Goal: Task Accomplishment & Management: Manage account settings

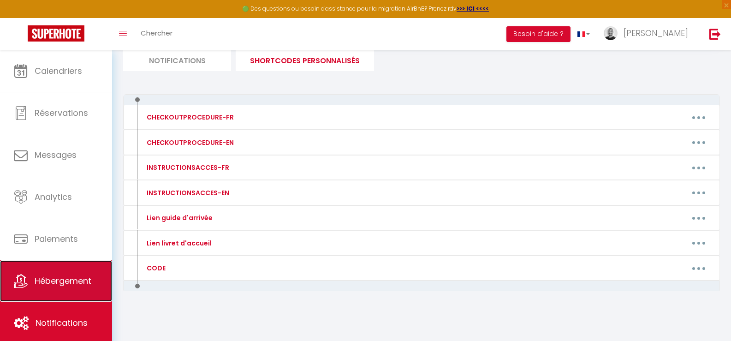
scroll to position [65, 0]
click at [61, 276] on span "Hébergement" at bounding box center [63, 281] width 57 height 12
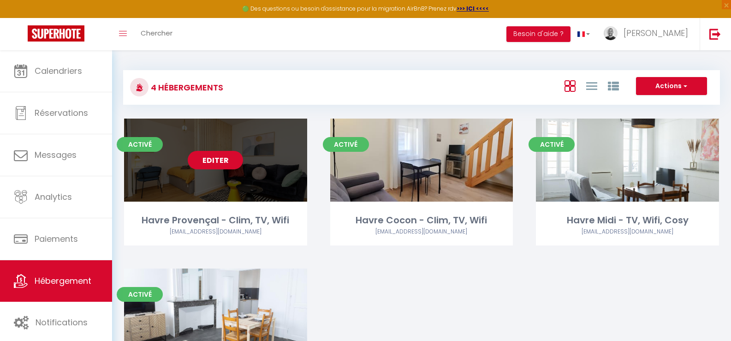
click at [229, 168] on link "Editer" at bounding box center [215, 160] width 55 height 18
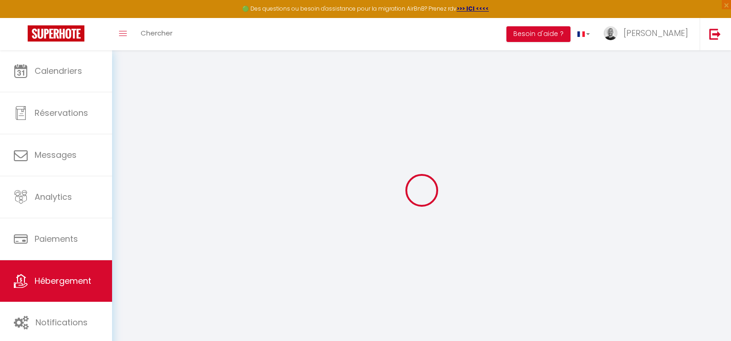
type input "Oups ! Les dates sélectionnées sont indisponibles."
type textarea "Malheureusement les dates sélectionnées sont indisponibles. Nous vous invitons …"
type input "44.5579018"
type input "4.7502153"
checkbox input "true"
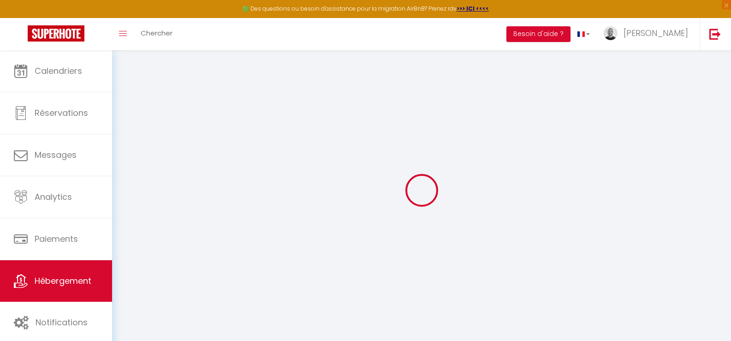
checkbox input "false"
select select
checkbox input "false"
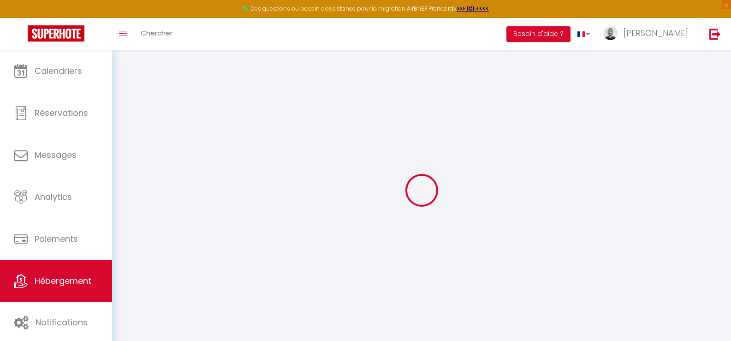
checkbox input "false"
select select "17:00"
select select
select select "11:00"
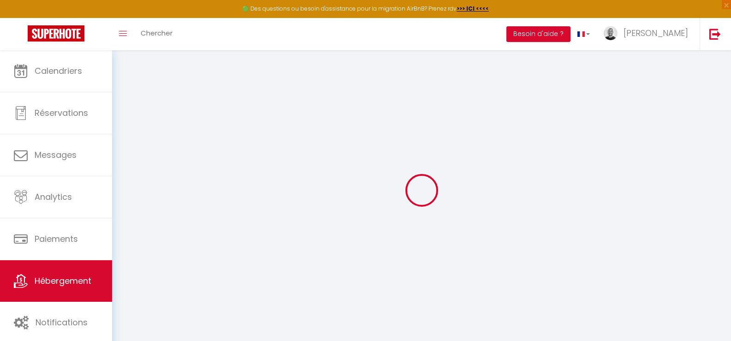
select select "15"
select select
checkbox input "false"
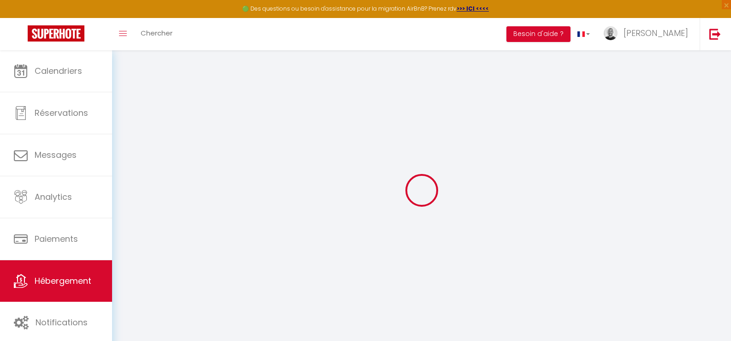
checkbox input "false"
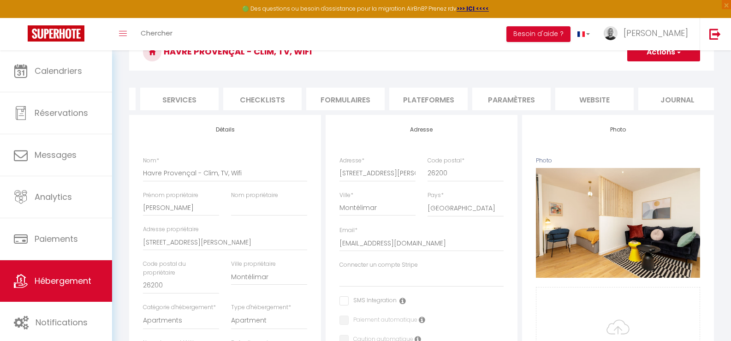
scroll to position [0, 242]
click at [588, 104] on li "website" at bounding box center [589, 99] width 78 height 23
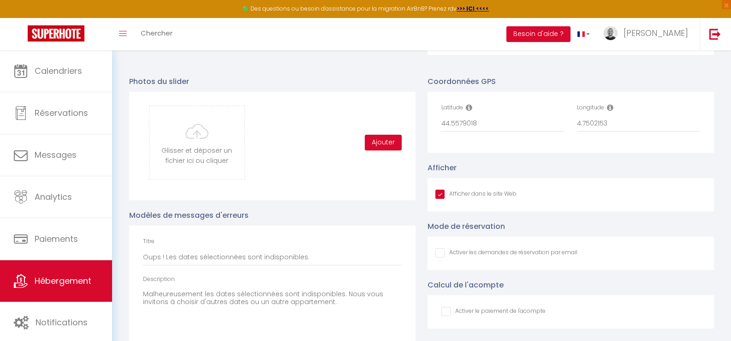
scroll to position [960, 0]
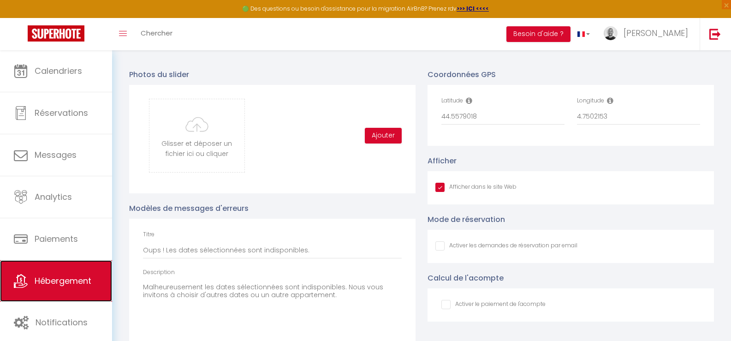
click at [46, 287] on link "Hébergement" at bounding box center [56, 280] width 112 height 41
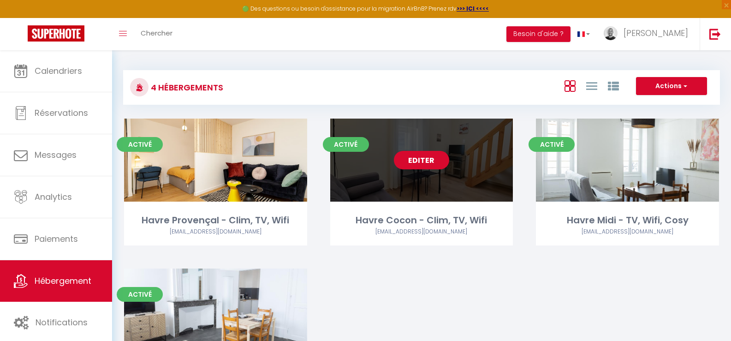
click at [423, 163] on link "Editer" at bounding box center [421, 160] width 55 height 18
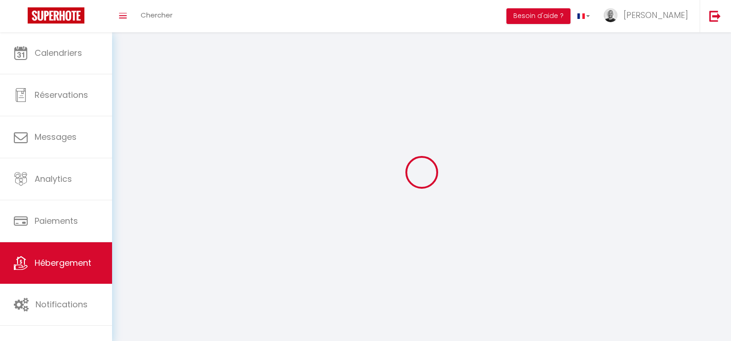
select select
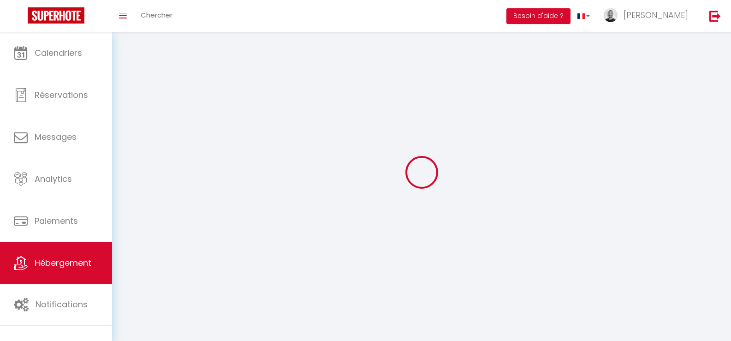
select select "1"
select select
checkbox input "false"
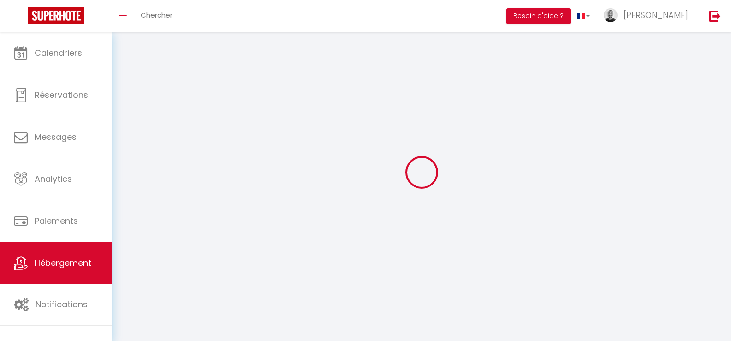
checkbox input "false"
select select "28"
select select
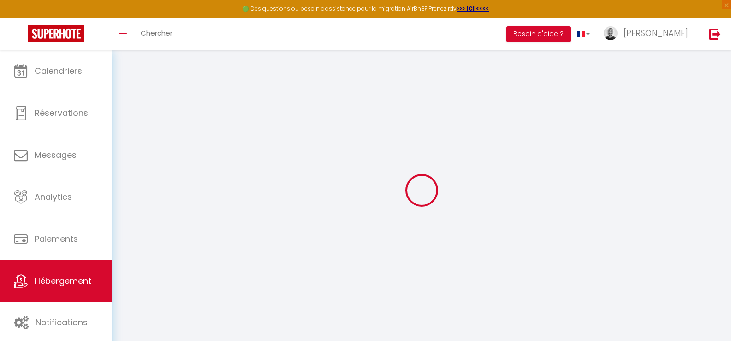
select select
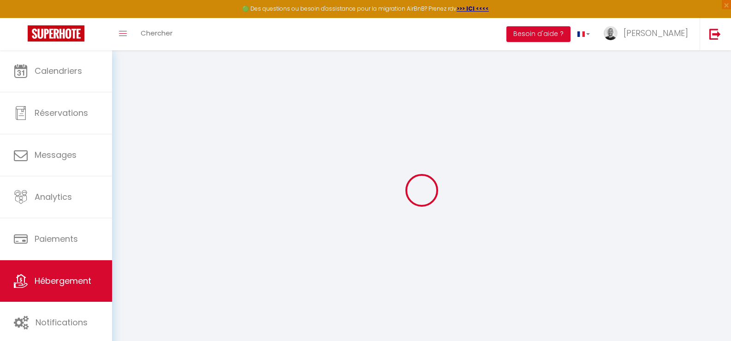
select select
checkbox input "false"
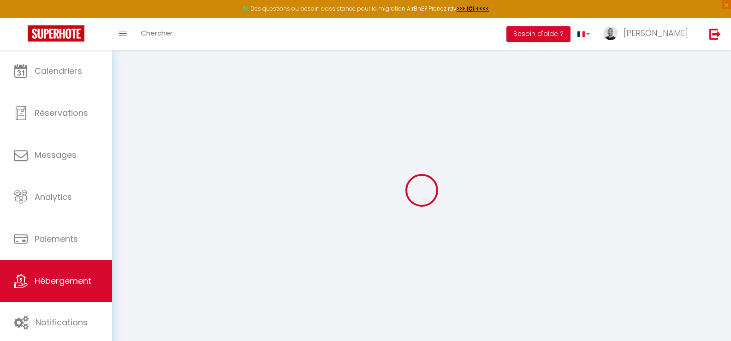
select select
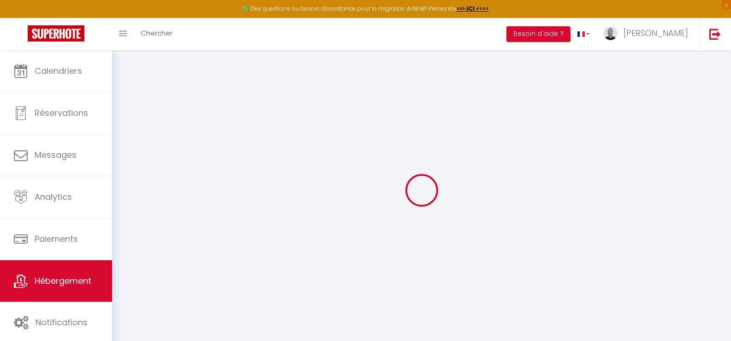
select select
checkbox input "false"
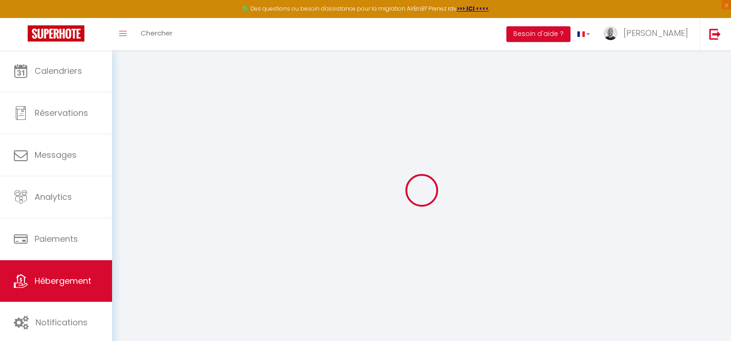
checkbox input "false"
select select
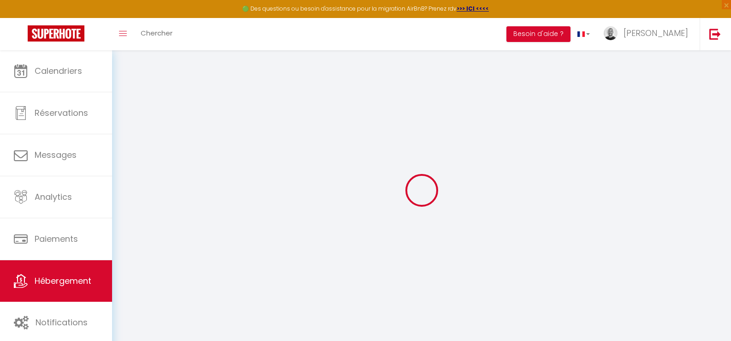
select select
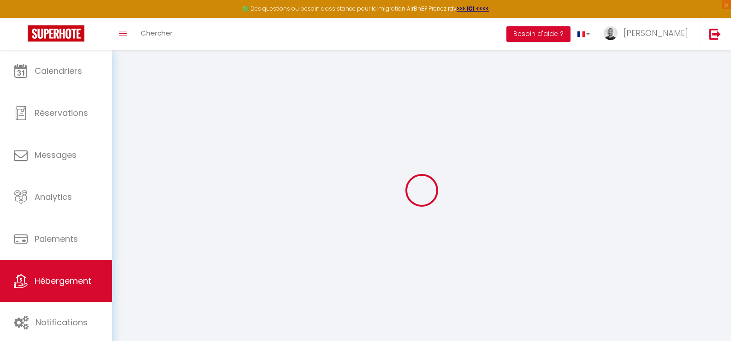
checkbox input "false"
select select
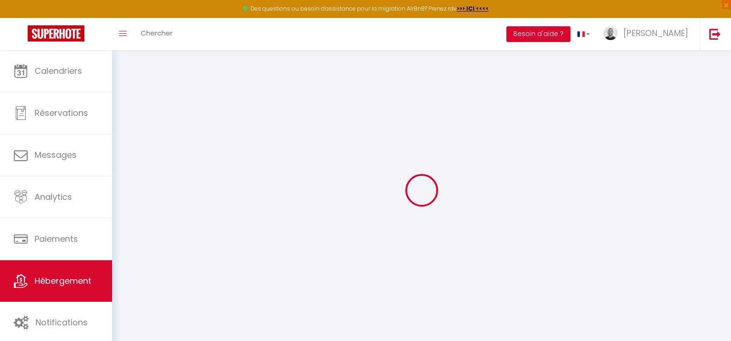
select select
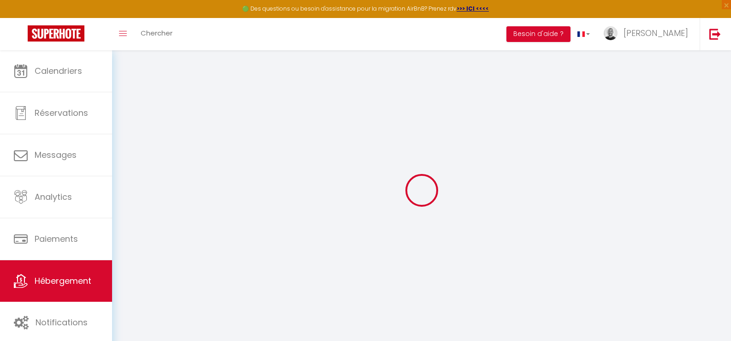
select select
checkbox input "false"
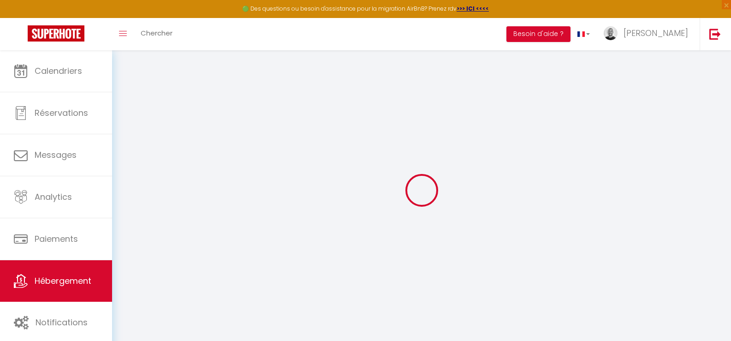
checkbox input "false"
select select
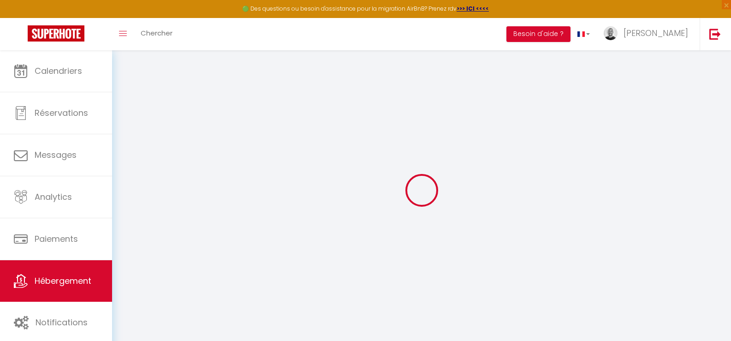
select select
checkbox input "false"
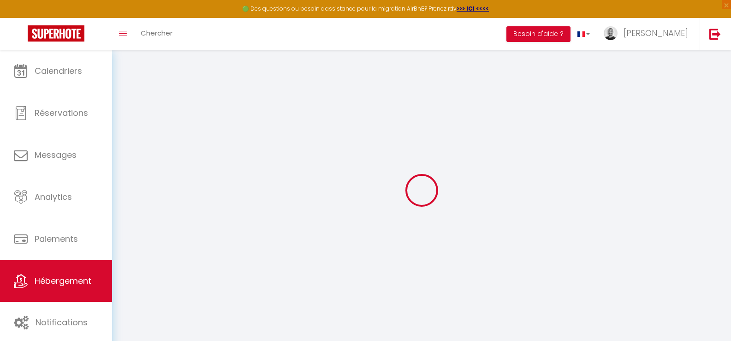
checkbox input "false"
select select
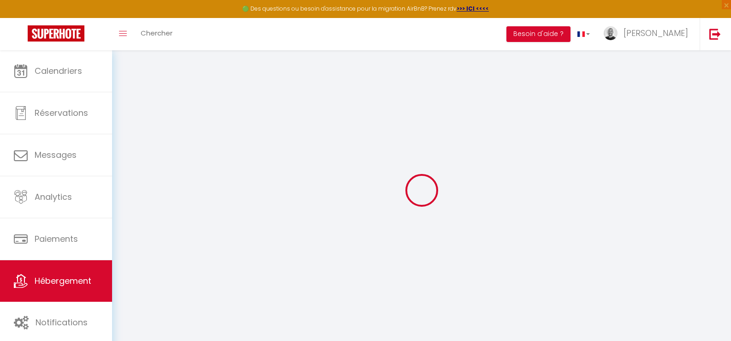
type input "Havre Cocon - Clim, TV, Wifi"
select select "2"
select select "0"
type input "42"
select select
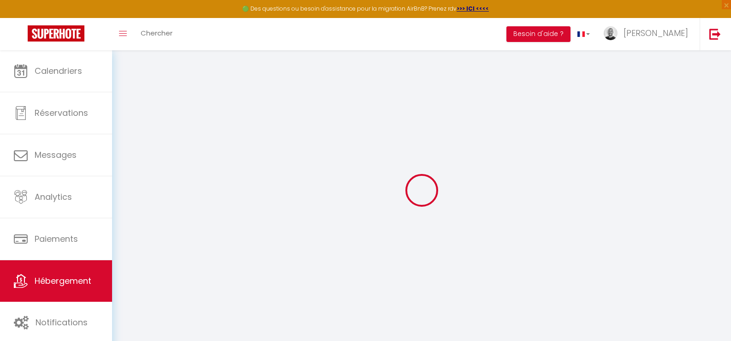
select select
type input "[STREET_ADDRESS][PERSON_NAME]"
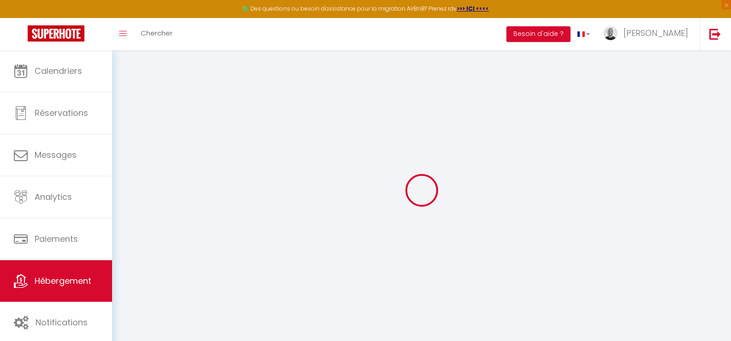
type input "84500"
type input "Bollène"
type input "[EMAIL_ADDRESS][DOMAIN_NAME]"
select select
checkbox input "false"
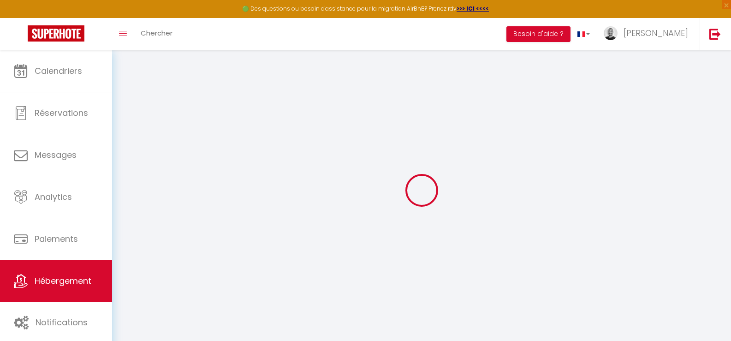
checkbox input "false"
type input "0"
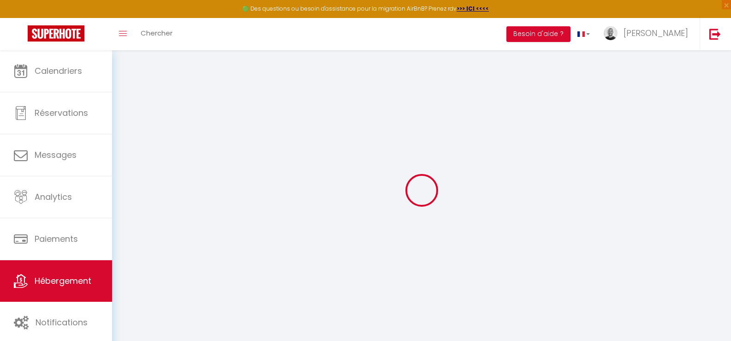
type input "0"
select select "53252"
select select "53251"
select select
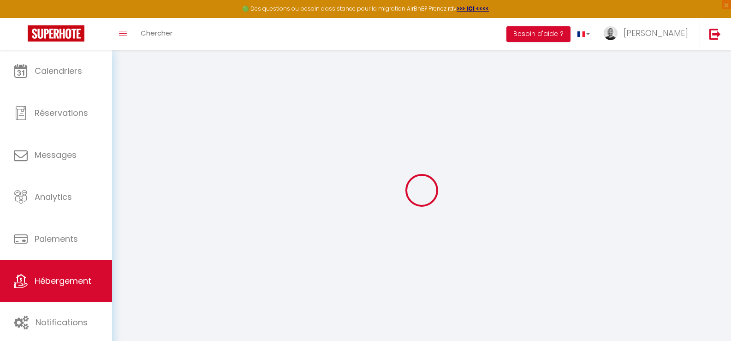
select select
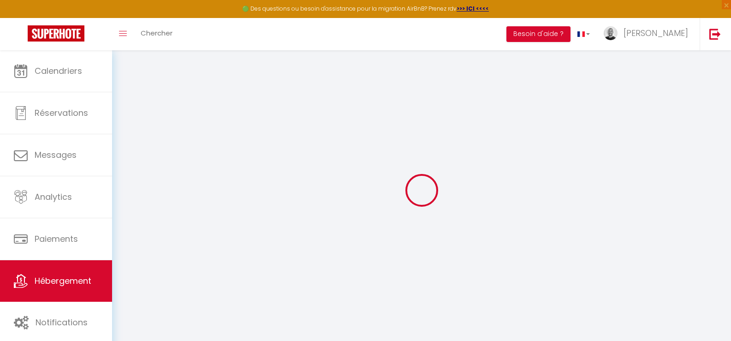
checkbox input "false"
select select
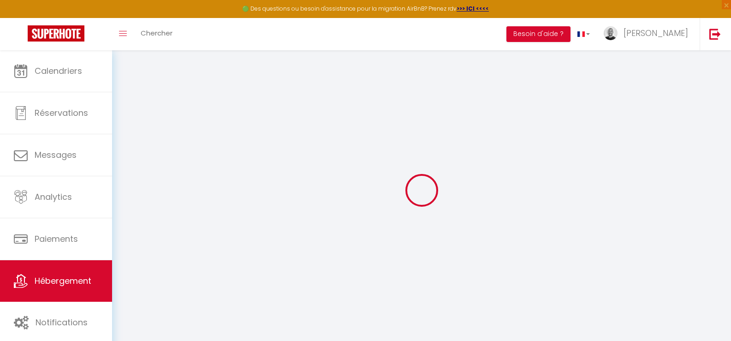
select select
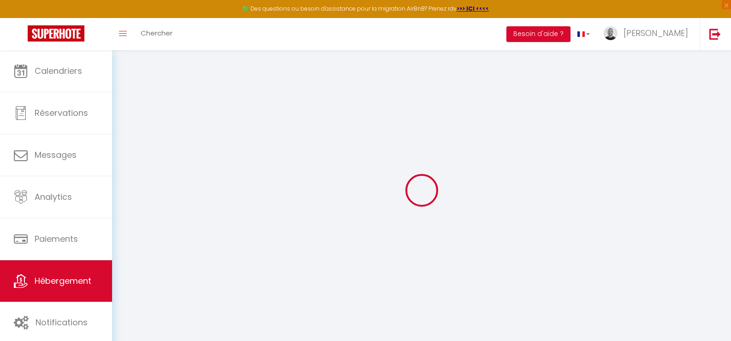
checkbox input "false"
select select "17:00"
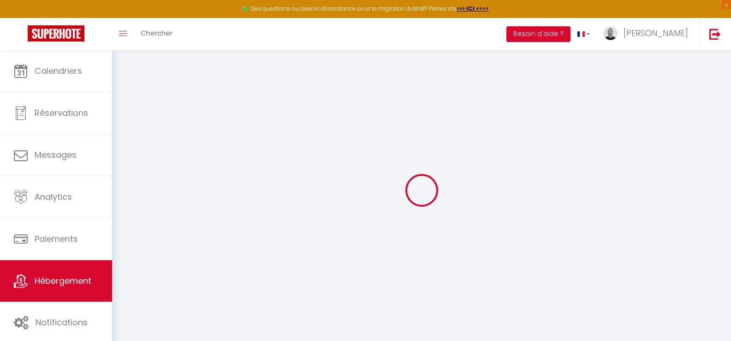
select select "23:45"
select select "11:00"
select select "30"
select select "120"
select select
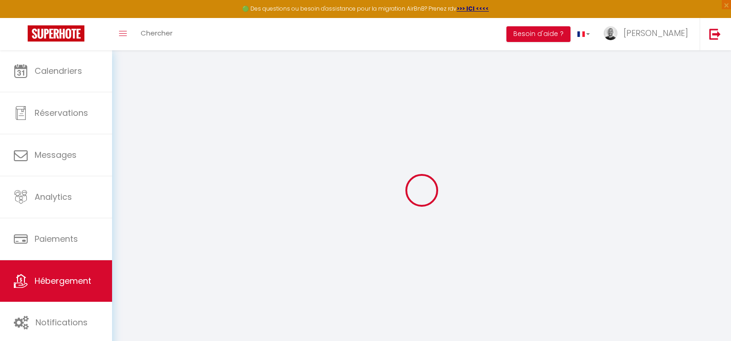
checkbox input "false"
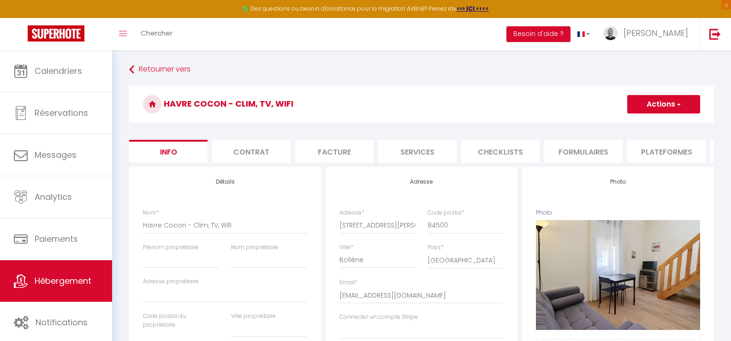
select select
checkbox input "false"
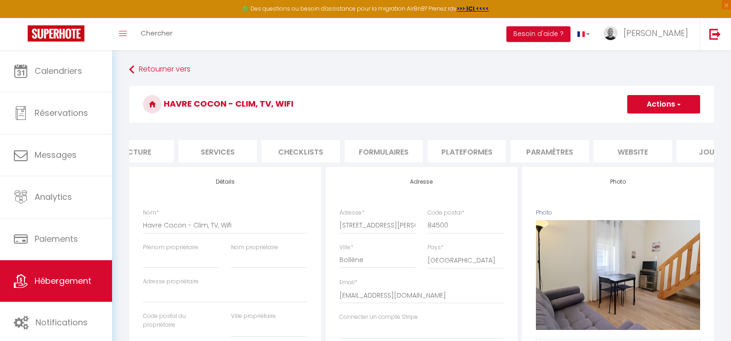
scroll to position [0, 208]
click at [626, 149] on li "website" at bounding box center [624, 151] width 78 height 23
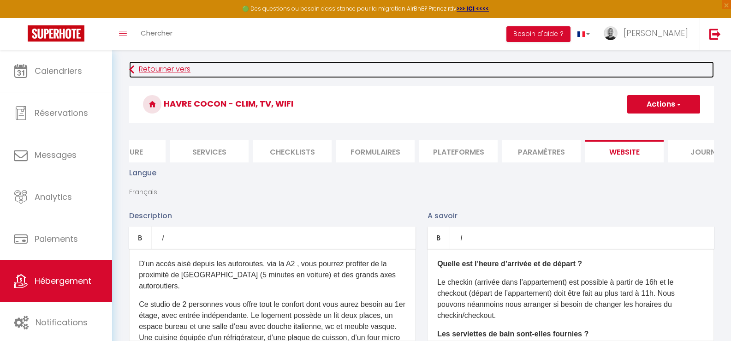
click at [148, 66] on link "Retourner vers" at bounding box center [421, 69] width 584 height 17
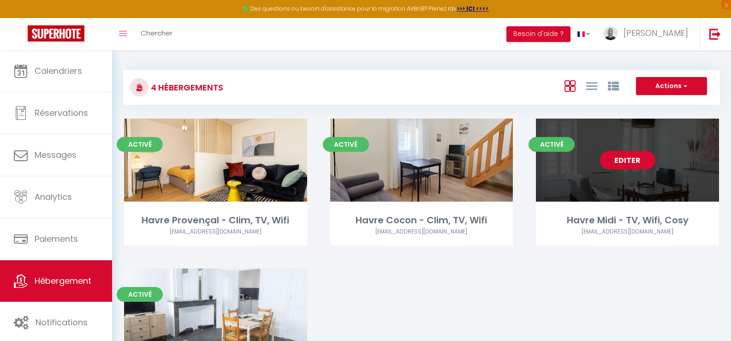
click at [628, 165] on link "Editer" at bounding box center [627, 160] width 55 height 18
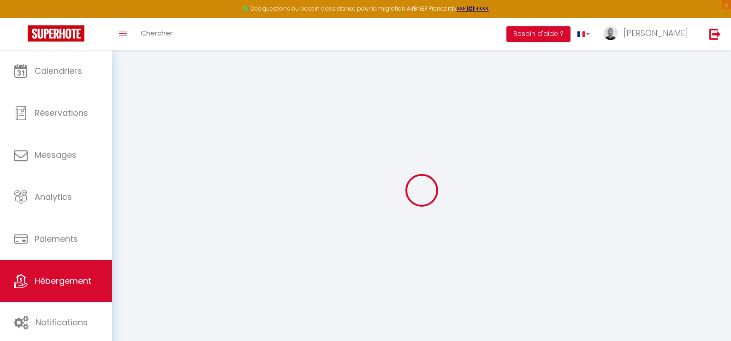
select select "40797"
select select
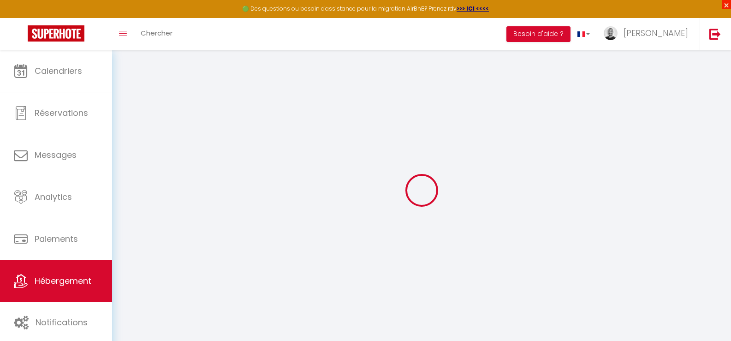
select select
checkbox input "false"
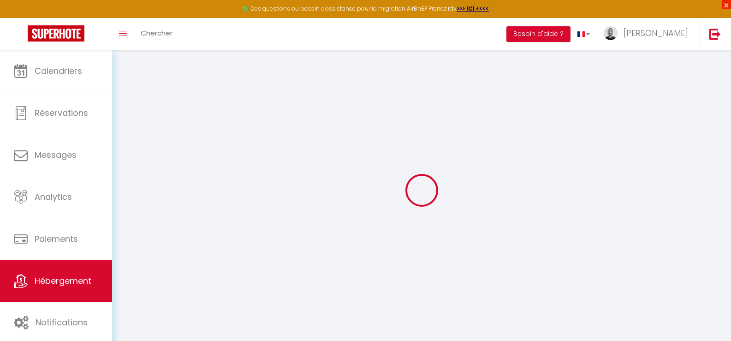
checkbox input "false"
select select
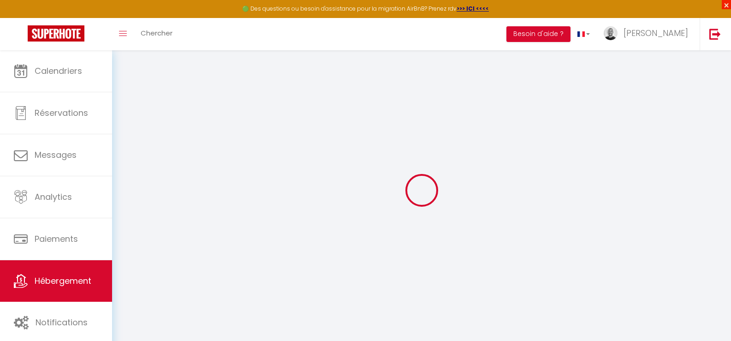
select select
checkbox input "false"
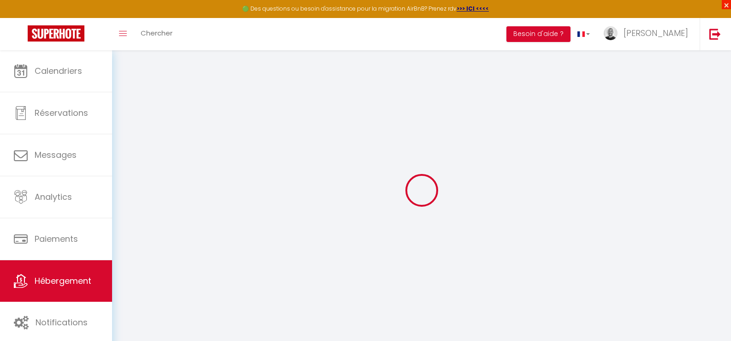
checkbox input "false"
click at [727, 3] on span "×" at bounding box center [725, 4] width 9 height 9
select select
checkbox input "false"
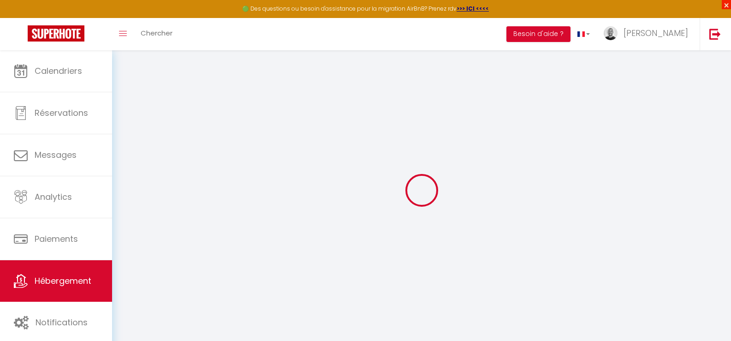
checkbox input "false"
select select "17:00"
select select
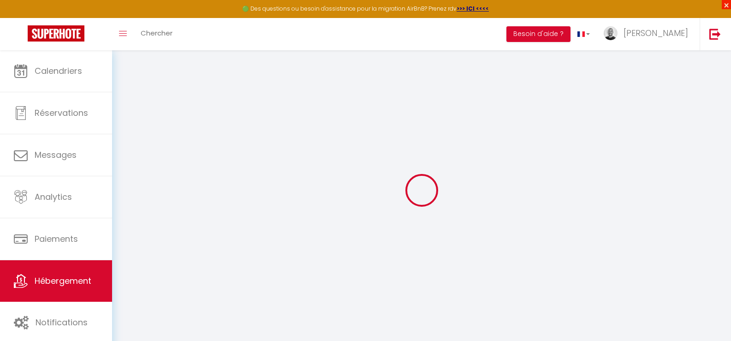
select select "11:00"
select select "30"
select select "120"
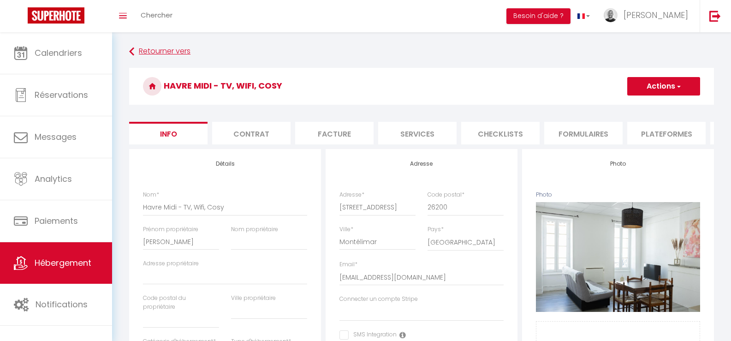
select select
checkbox input "false"
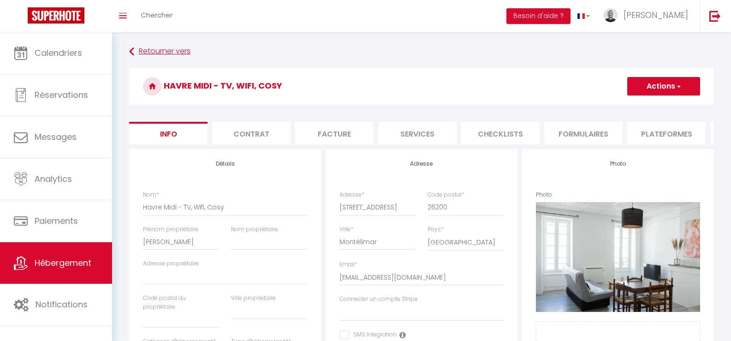
checkbox input "false"
click at [643, 136] on li "website" at bounding box center [653, 133] width 78 height 23
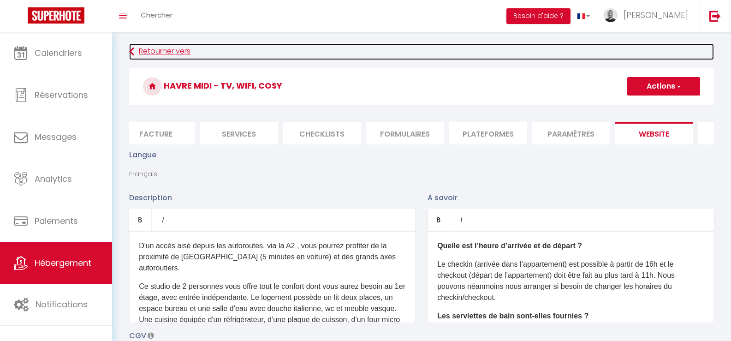
click at [153, 54] on link "Retourner vers" at bounding box center [421, 51] width 584 height 17
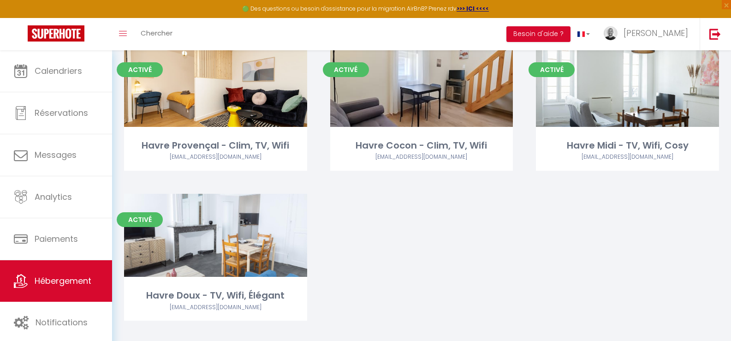
scroll to position [89, 0]
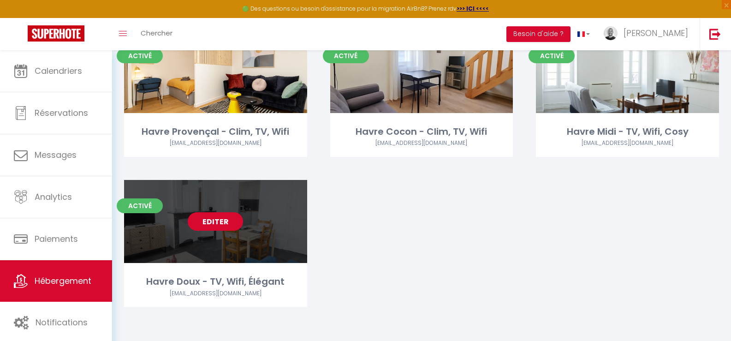
click at [210, 226] on link "Editer" at bounding box center [215, 221] width 55 height 18
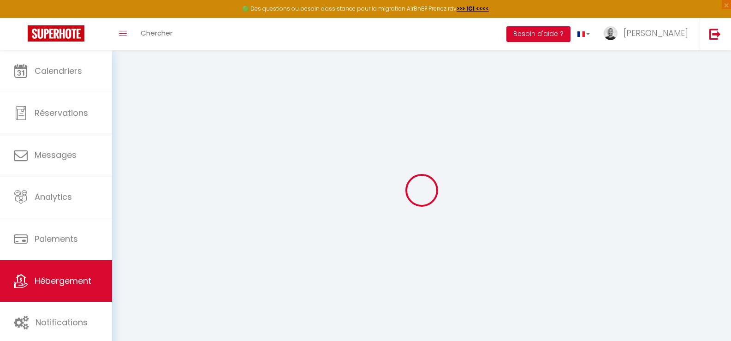
type input "Havre Doux - TV, Wifi, Élégant"
type input "[PERSON_NAME]"
select select "2"
type input "43"
type input "4"
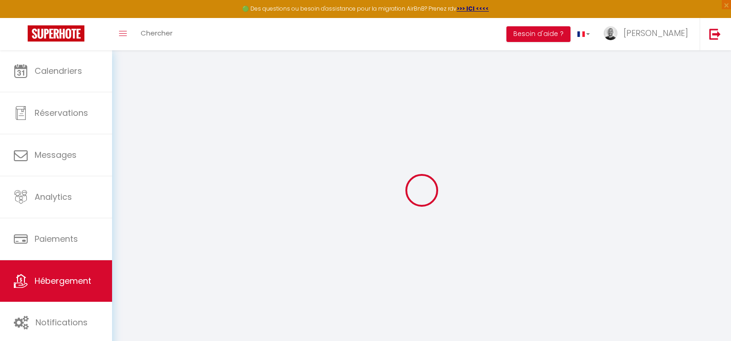
select select
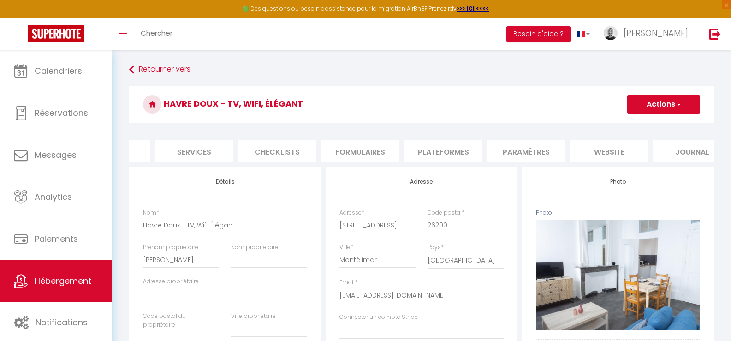
scroll to position [0, 245]
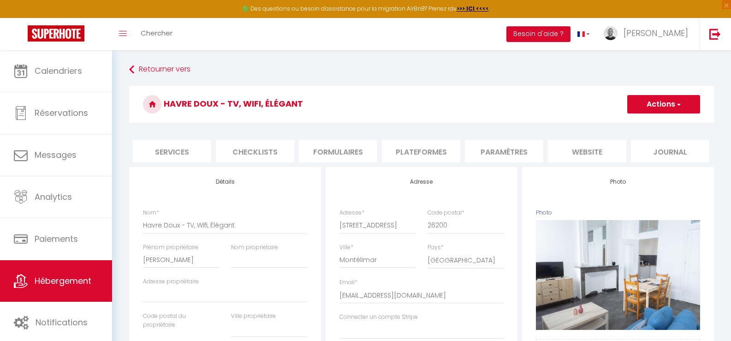
click at [597, 152] on li "website" at bounding box center [587, 151] width 78 height 23
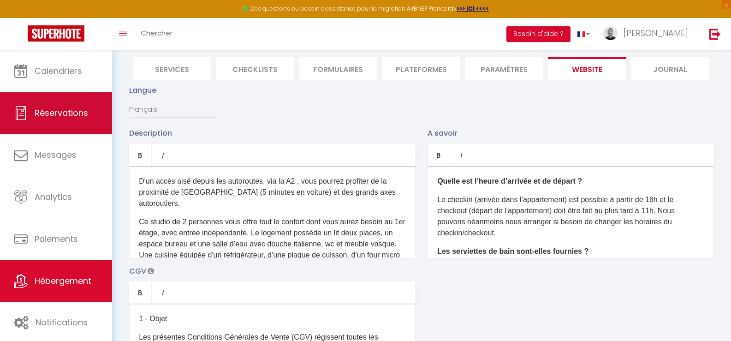
scroll to position [82, 0]
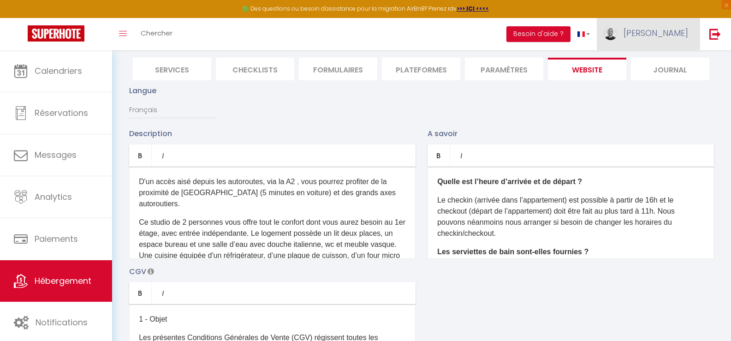
click at [655, 35] on span "[PERSON_NAME]" at bounding box center [655, 33] width 65 height 12
click at [655, 67] on link "Paramètres" at bounding box center [662, 64] width 68 height 16
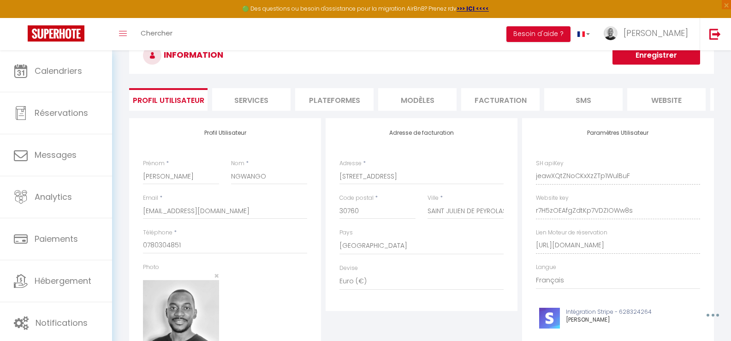
scroll to position [124, 0]
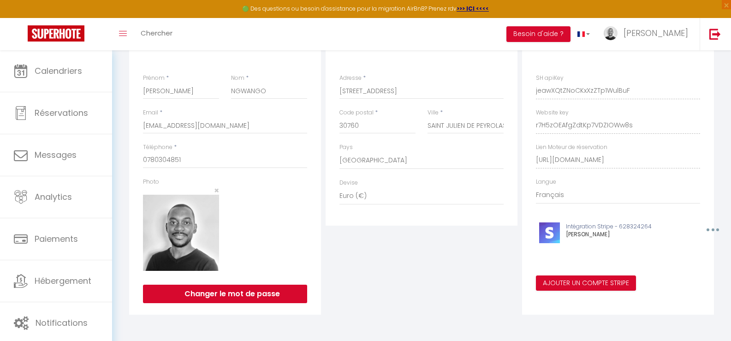
click at [647, 93] on div "Paramètres Utilisateur SH apiKey jeawXQtZNoCKxXzZTp1WulBuF Website key r7H5zOEA…" at bounding box center [618, 174] width 192 height 282
click at [643, 127] on div "Paramètres Utilisateur SH apiKey jeawXQtZNoCKxXzZTp1WulBuF Website key r7H5zOEA…" at bounding box center [618, 174] width 192 height 282
